Goal: Check status: Check status

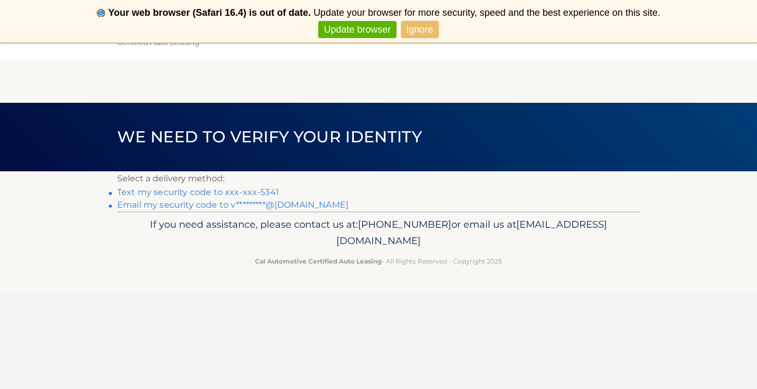
click at [257, 192] on link "Text my security code to xxx-xxx-5341" at bounding box center [198, 192] width 162 height 10
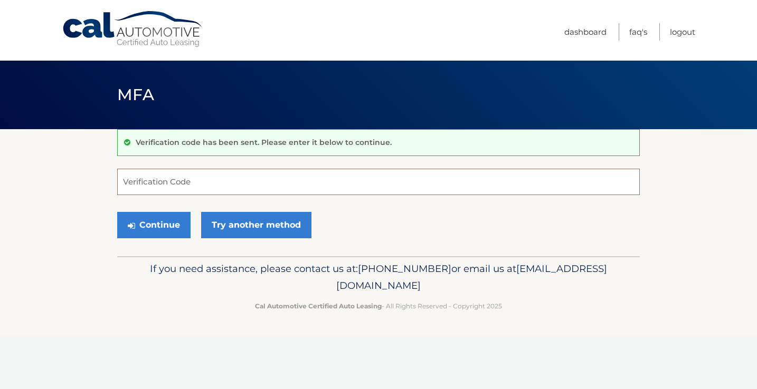
click at [210, 186] on input "Verification Code" at bounding box center [378, 182] width 522 height 26
type input "585199"
click at [177, 224] on button "Continue" at bounding box center [153, 225] width 73 height 26
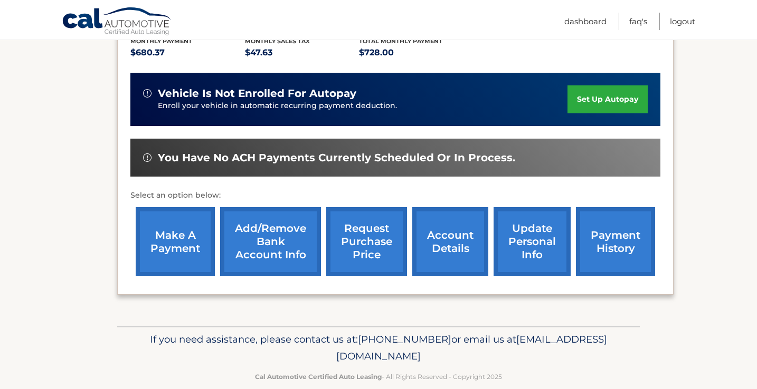
scroll to position [243, 0]
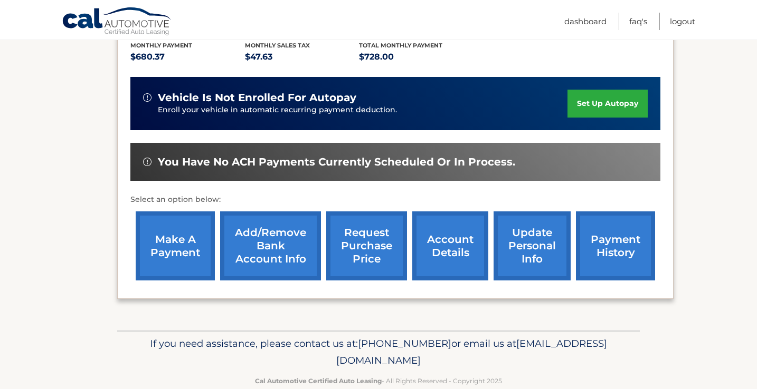
click at [612, 235] on link "payment history" at bounding box center [615, 246] width 79 height 69
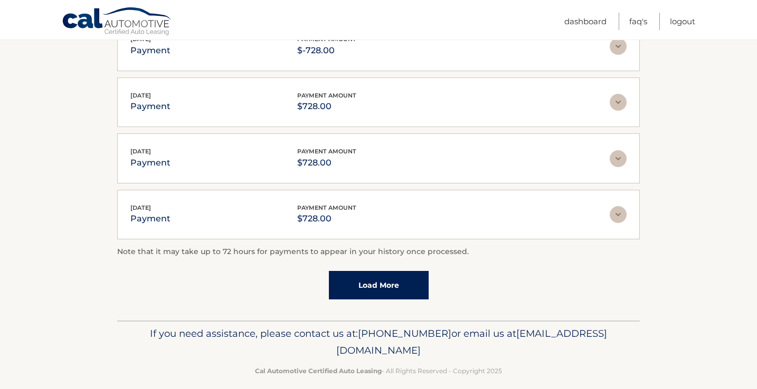
scroll to position [290, 0]
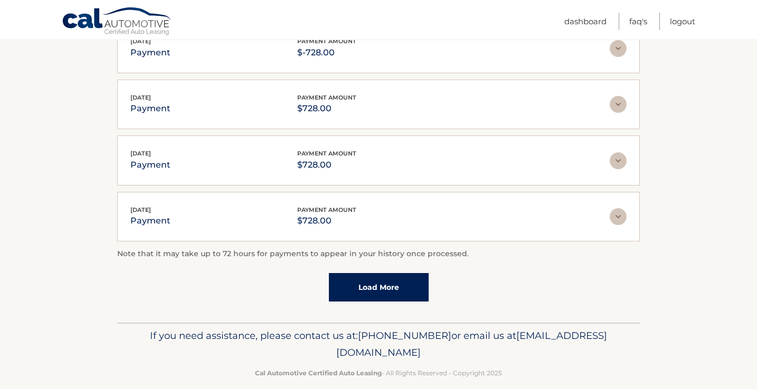
click at [388, 284] on link "Load More" at bounding box center [379, 287] width 100 height 28
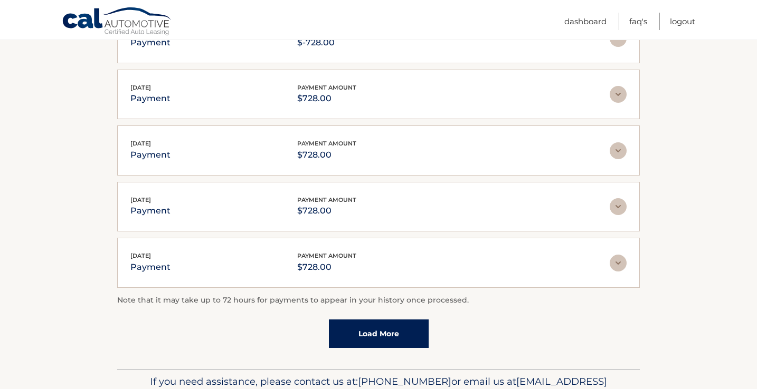
scroll to position [305, 0]
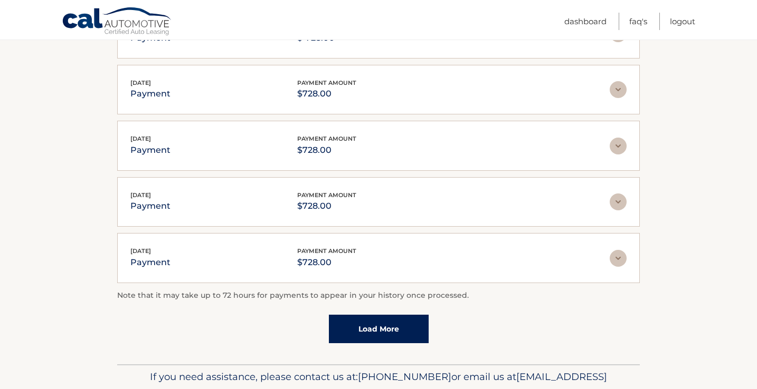
click at [394, 330] on link "Load More" at bounding box center [379, 329] width 100 height 28
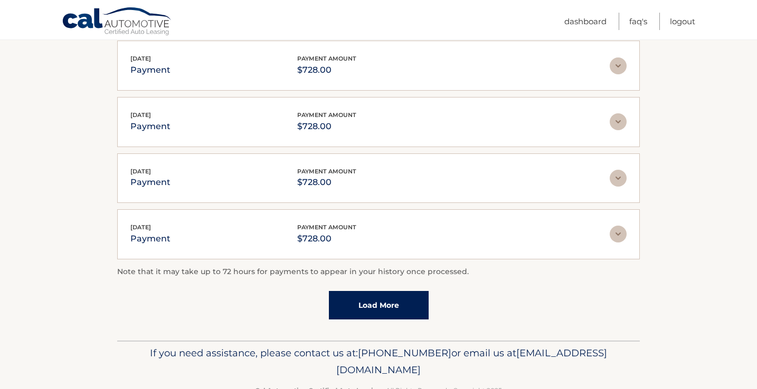
scroll to position [611, 0]
click at [393, 306] on link "Load More" at bounding box center [379, 304] width 100 height 28
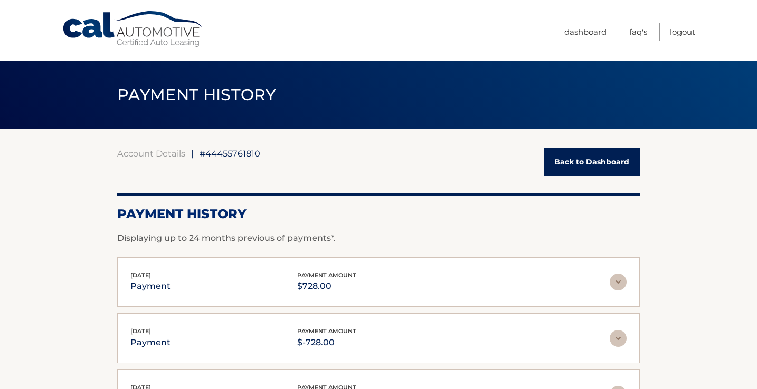
scroll to position [0, 0]
click at [684, 34] on link "Logout" at bounding box center [682, 31] width 25 height 17
